Goal: Share content: Share content

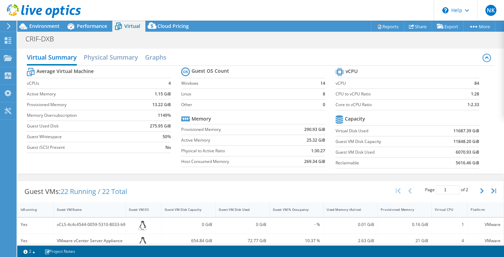
select select "USD"
click at [385, 24] on link "Reports" at bounding box center [387, 26] width 33 height 11
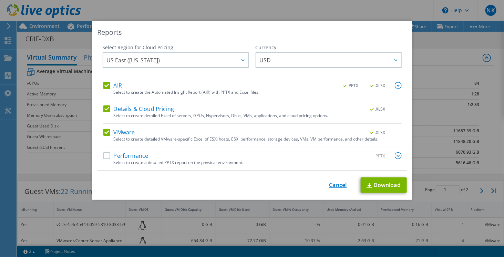
drag, startPoint x: 355, startPoint y: 198, endPoint x: 335, endPoint y: 184, distance: 24.5
click at [335, 184] on div "Reports Select Region for Cloud Pricing Asia Pacific (Hong Kong) Asia Pacific (…" at bounding box center [252, 110] width 320 height 179
click at [335, 184] on link "Cancel" at bounding box center [339, 185] width 18 height 7
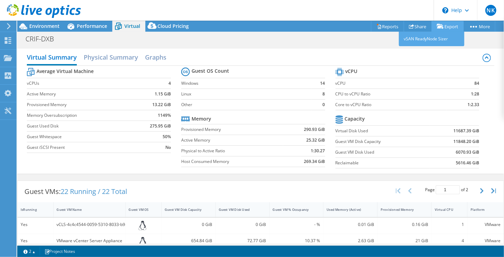
click at [443, 25] on link "Export" at bounding box center [448, 26] width 32 height 11
click at [415, 26] on link "Share" at bounding box center [418, 26] width 28 height 11
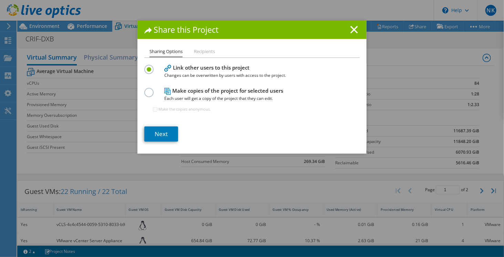
click at [204, 49] on li "Recipients" at bounding box center [204, 52] width 21 height 9
click at [204, 48] on li "Recipients" at bounding box center [204, 52] width 21 height 9
click at [354, 28] on icon at bounding box center [355, 30] width 8 height 8
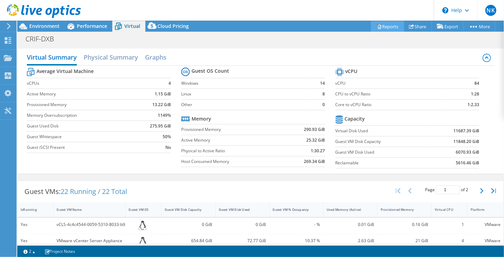
click at [391, 30] on link "Reports" at bounding box center [387, 26] width 33 height 11
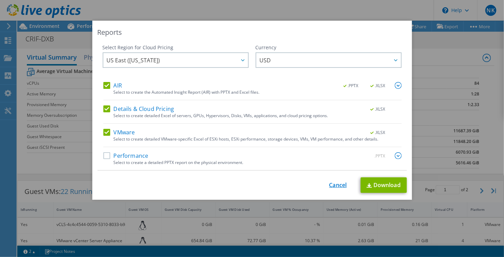
click at [341, 186] on link "Cancel" at bounding box center [339, 185] width 18 height 7
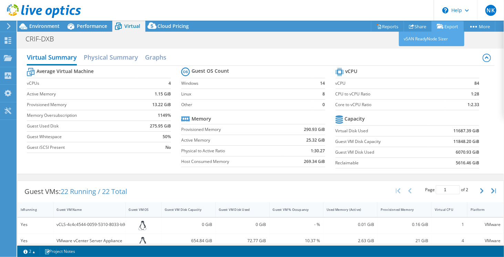
click at [451, 29] on link "Export" at bounding box center [448, 26] width 32 height 11
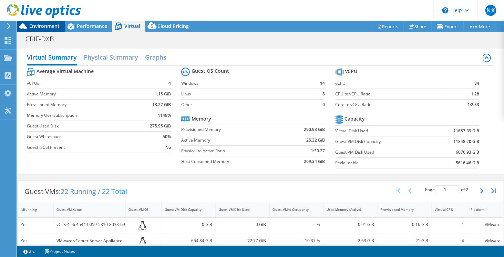
click at [45, 25] on span "Environment" at bounding box center [44, 26] width 30 height 7
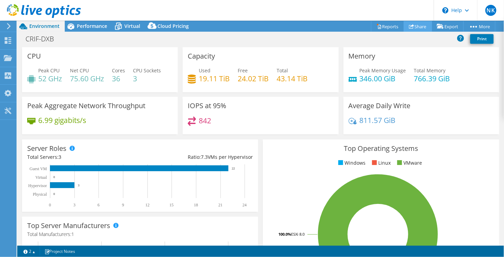
click at [412, 30] on link "Share" at bounding box center [418, 26] width 28 height 11
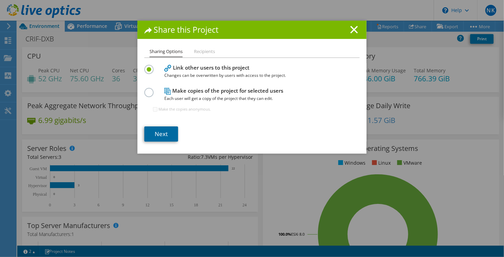
click at [172, 134] on link "Next" at bounding box center [161, 134] width 34 height 15
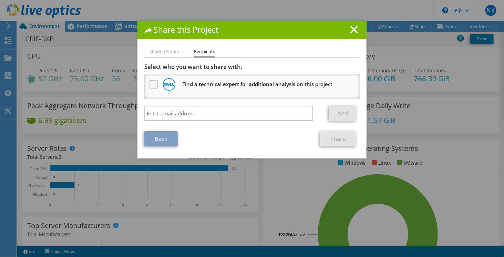
click at [152, 83] on label at bounding box center [155, 84] width 10 height 8
click at [0, 0] on input "checkbox" at bounding box center [0, 0] width 0 height 0
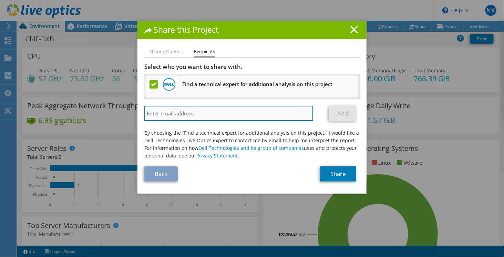
click at [157, 114] on input "search" at bounding box center [228, 113] width 169 height 15
type input "rajesh@cbt.ae"
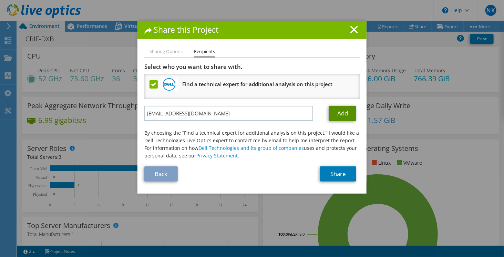
click at [346, 112] on link "Add" at bounding box center [342, 113] width 27 height 15
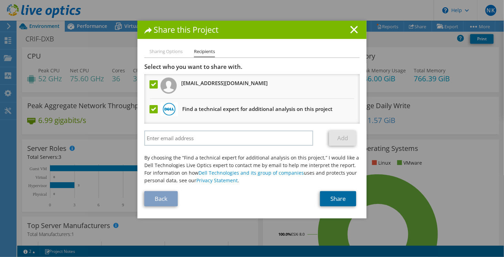
click at [343, 195] on link "Share" at bounding box center [338, 198] width 36 height 15
click at [165, 198] on link "Back" at bounding box center [160, 198] width 33 height 15
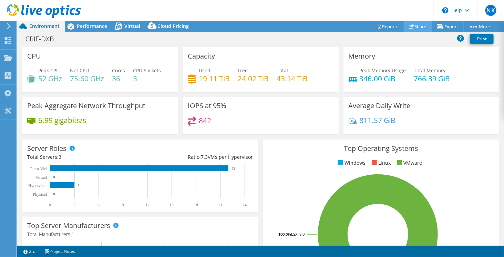
click at [414, 29] on link "Share" at bounding box center [418, 26] width 28 height 11
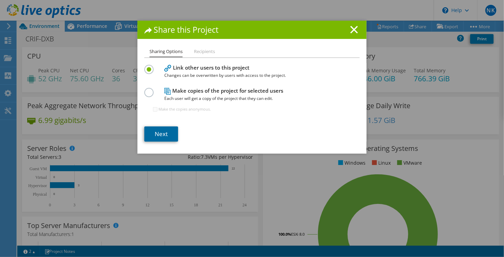
click at [166, 138] on link "Next" at bounding box center [161, 134] width 34 height 15
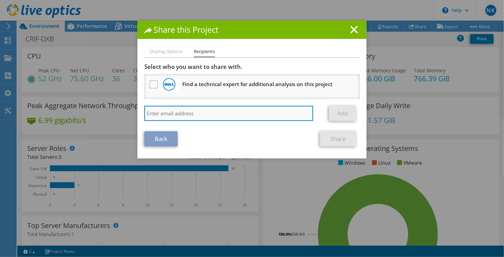
click at [169, 117] on input "search" at bounding box center [228, 113] width 169 height 15
type input "rajesh@cbt.ae"
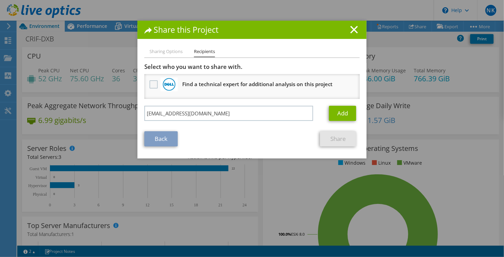
click at [150, 87] on label at bounding box center [155, 84] width 10 height 8
click at [0, 0] on input "checkbox" at bounding box center [0, 0] width 0 height 0
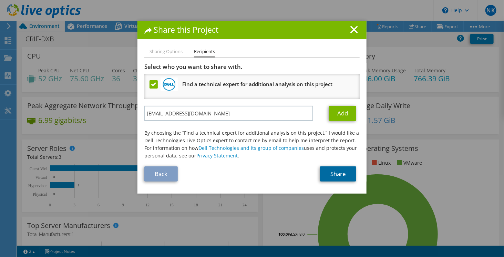
click at [344, 171] on link "Share" at bounding box center [338, 173] width 36 height 15
click at [354, 30] on icon at bounding box center [355, 30] width 8 height 8
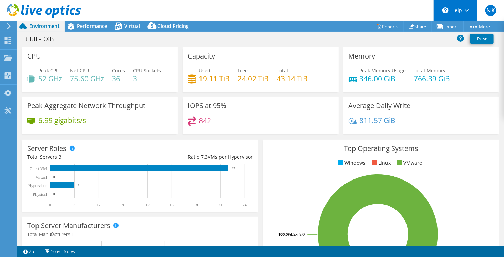
click at [465, 11] on icon at bounding box center [467, 10] width 4 height 2
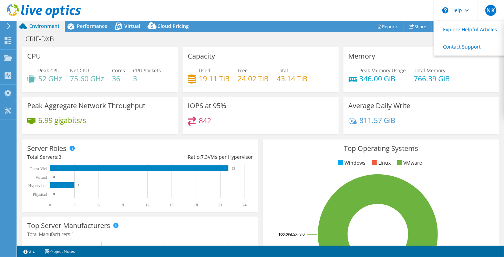
click at [374, 11] on header "NK End User Naveen Kuriakose naveen@cbt.ae CBT My Profile Log Out \n Help Explo…" at bounding box center [252, 10] width 504 height 21
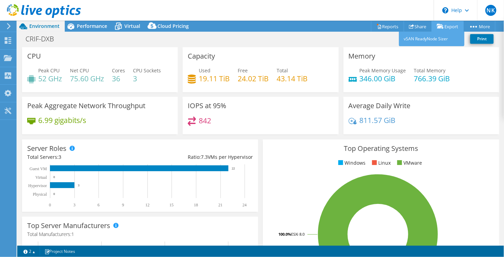
click at [438, 26] on icon at bounding box center [440, 26] width 7 height 5
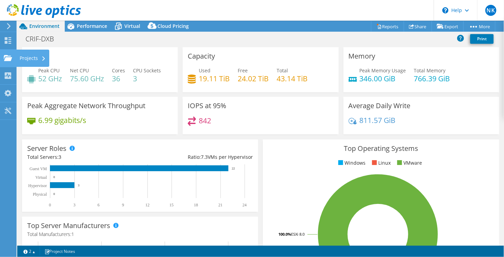
click at [44, 57] on icon at bounding box center [43, 59] width 3 height 4
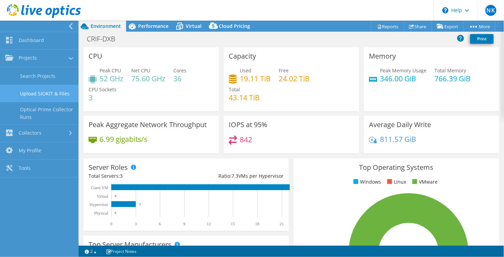
click at [51, 91] on link "Upload SIOKIT & Files" at bounding box center [39, 94] width 79 height 18
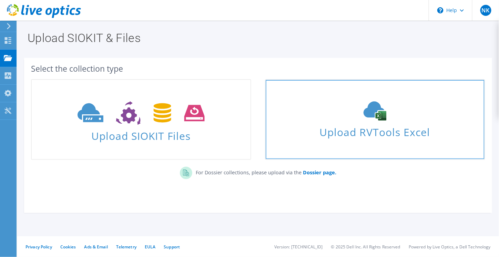
click at [316, 106] on div "Upload RVTools Excel" at bounding box center [375, 119] width 219 height 37
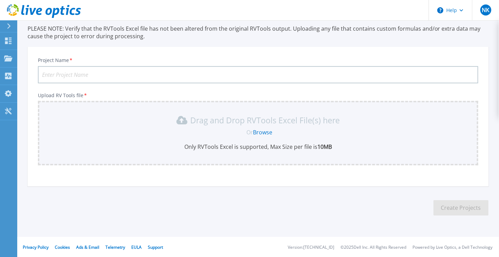
scroll to position [48, 0]
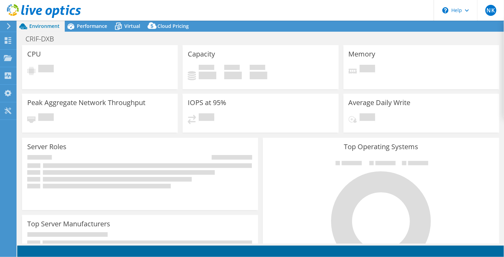
select select "SelectRegion"
select select "USD"
